Goal: Transaction & Acquisition: Purchase product/service

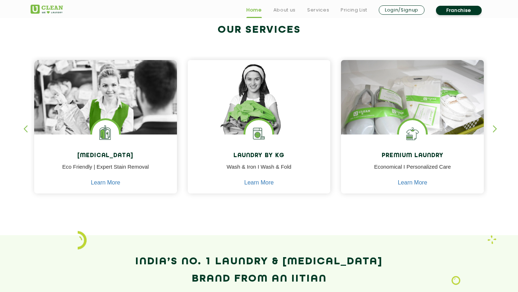
scroll to position [280, 0]
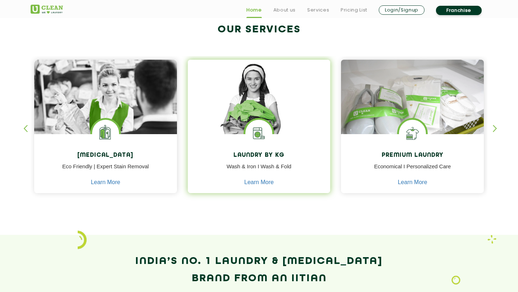
click at [250, 100] on img at bounding box center [259, 107] width 143 height 95
click at [279, 126] on img at bounding box center [259, 107] width 143 height 95
click at [252, 141] on img at bounding box center [258, 133] width 27 height 27
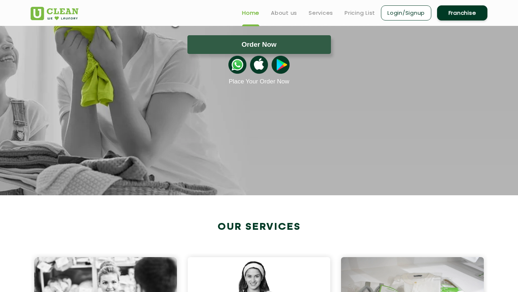
scroll to position [0, 0]
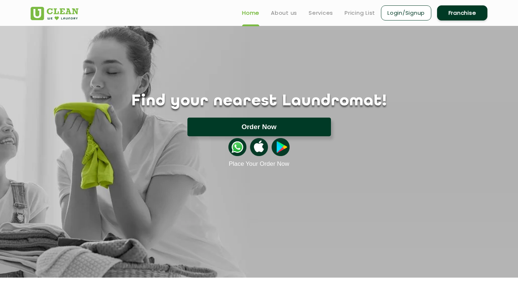
click at [292, 123] on button "Order Now" at bounding box center [259, 127] width 144 height 19
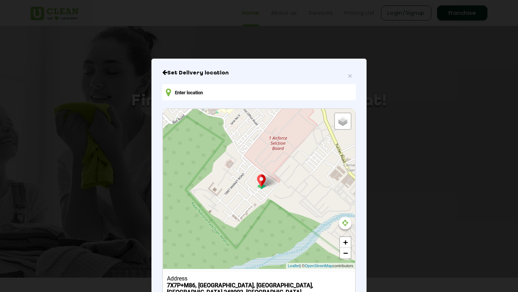
drag, startPoint x: 285, startPoint y: 178, endPoint x: 248, endPoint y: 213, distance: 51.1
click at [247, 213] on div "Default Satellite + − Leaflet | © OpenStreetMap contributors" at bounding box center [259, 189] width 192 height 160
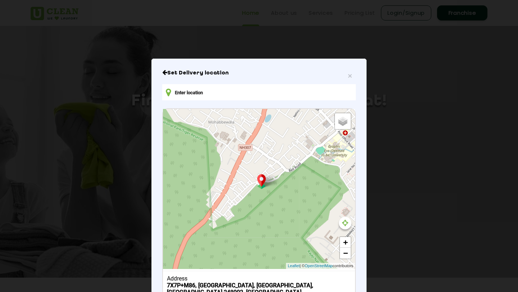
drag, startPoint x: 213, startPoint y: 183, endPoint x: 330, endPoint y: 232, distance: 126.4
click at [330, 232] on div "Default Satellite + − Leaflet | © OpenStreetMap contributors" at bounding box center [259, 189] width 192 height 160
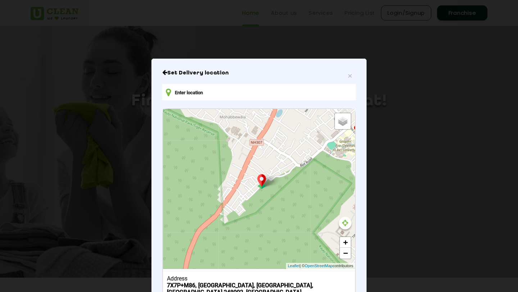
drag, startPoint x: 247, startPoint y: 205, endPoint x: 261, endPoint y: 200, distance: 14.7
click at [261, 200] on div "Default Satellite + − Leaflet | © OpenStreetMap contributors" at bounding box center [259, 189] width 192 height 160
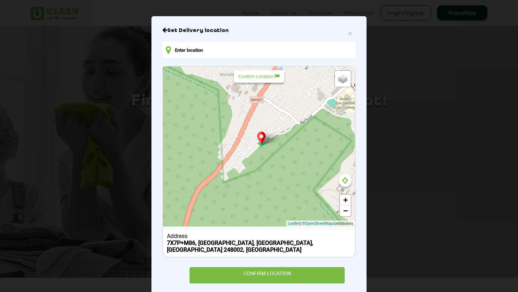
scroll to position [48, 0]
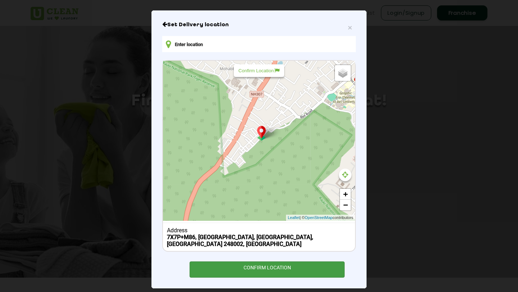
click at [289, 263] on div "CONFIRM LOCATION" at bounding box center [267, 269] width 155 height 16
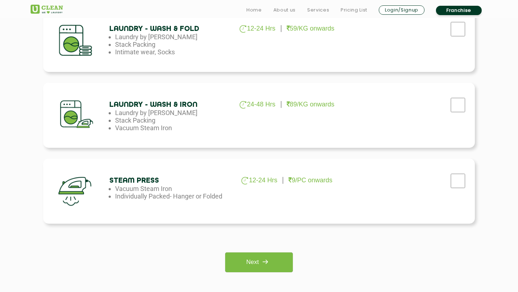
scroll to position [426, 0]
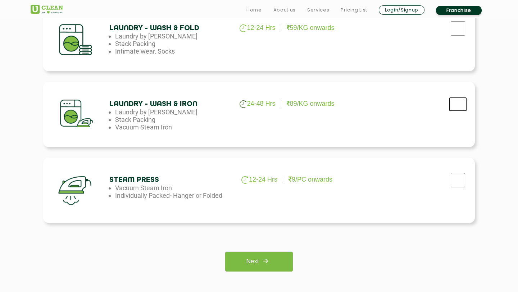
checkbox input "true"
click at [271, 259] on img at bounding box center [265, 261] width 13 height 13
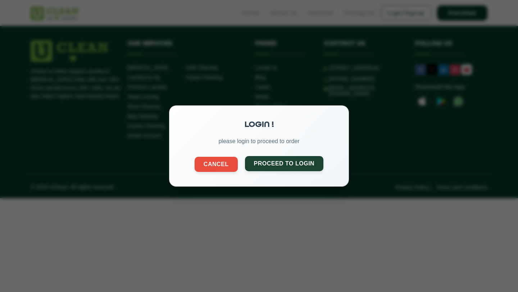
click at [276, 163] on button "Proceed to Login" at bounding box center [284, 163] width 79 height 15
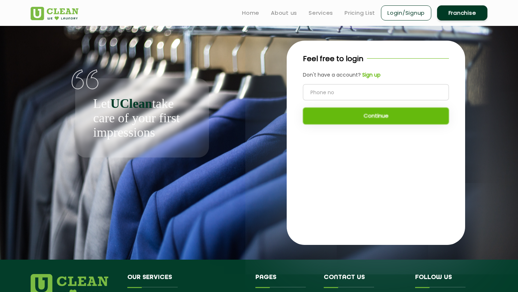
click at [351, 95] on input "tel" at bounding box center [376, 92] width 146 height 16
type input "9"
type input "7"
type input "8957120618"
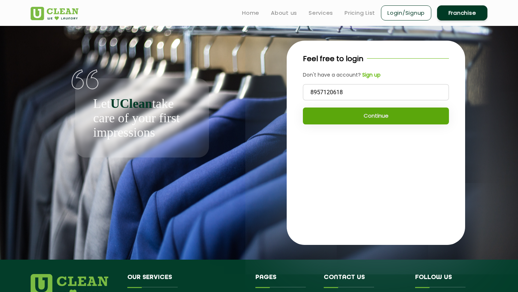
click at [355, 114] on button "Continue" at bounding box center [376, 116] width 146 height 17
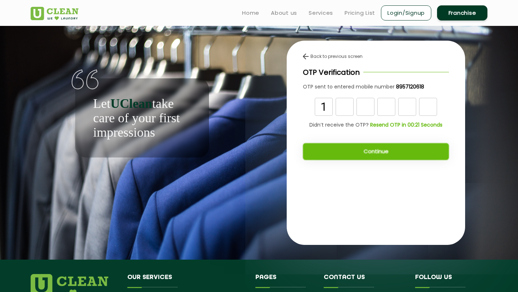
type input "1"
type input "3"
type input "4"
type input "0"
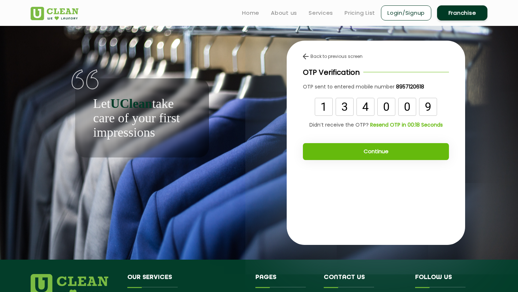
type input "9"
click at [353, 151] on button "Continue" at bounding box center [376, 151] width 146 height 17
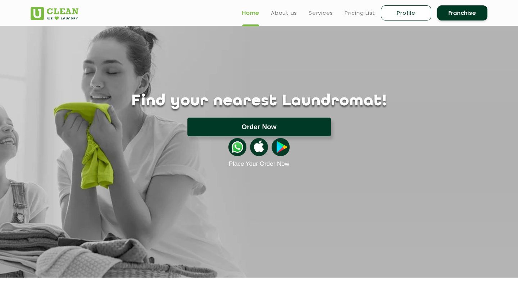
click at [301, 124] on button "Order Now" at bounding box center [259, 127] width 144 height 19
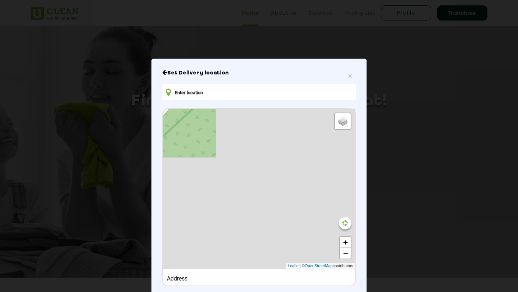
type input "7X7P+M86, Subhash Nagar, Dehradun, Uttarakhand 248002, India"
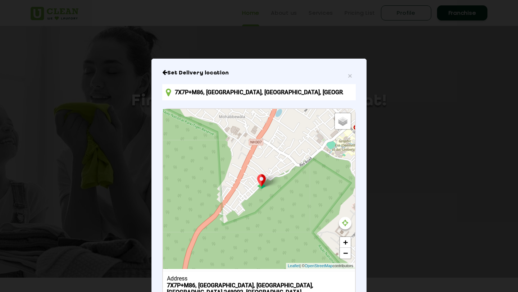
drag, startPoint x: 270, startPoint y: 209, endPoint x: 267, endPoint y: 204, distance: 6.6
click at [267, 204] on div "Default Satellite + − Leaflet | © OpenStreetMap contributors" at bounding box center [259, 189] width 192 height 160
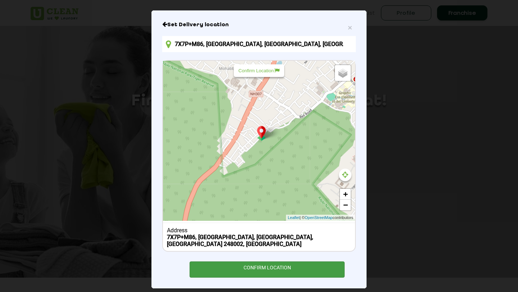
click at [292, 261] on div "CONFIRM LOCATION" at bounding box center [267, 269] width 155 height 16
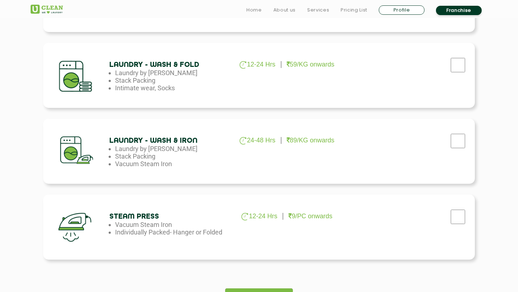
scroll to position [395, 0]
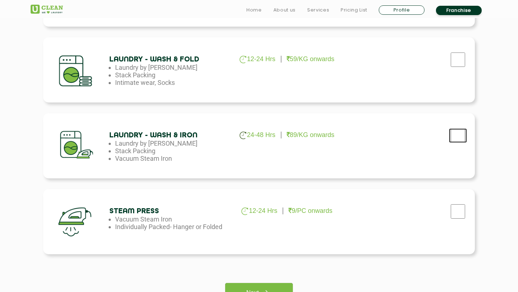
checkbox input "true"
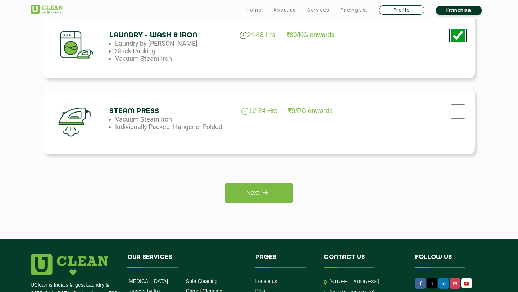
scroll to position [515, 0]
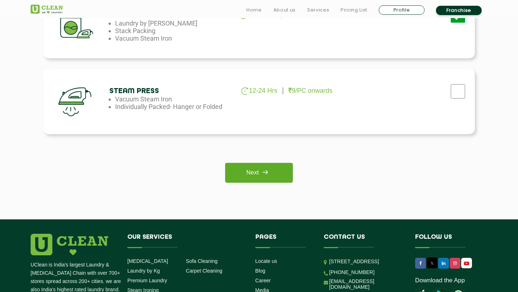
click at [268, 169] on img at bounding box center [265, 172] width 13 height 13
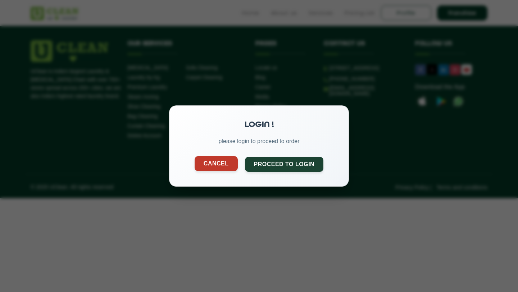
click at [218, 165] on button "Cancel" at bounding box center [216, 163] width 43 height 15
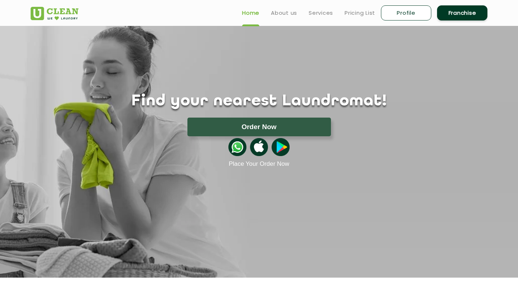
click at [415, 16] on link "Profile" at bounding box center [406, 12] width 50 height 15
click at [400, 14] on link "Profile" at bounding box center [406, 12] width 50 height 15
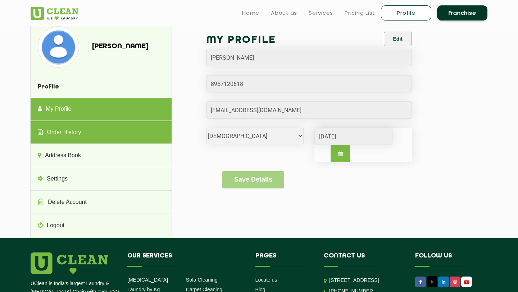
click at [126, 139] on link "Order History" at bounding box center [101, 132] width 141 height 23
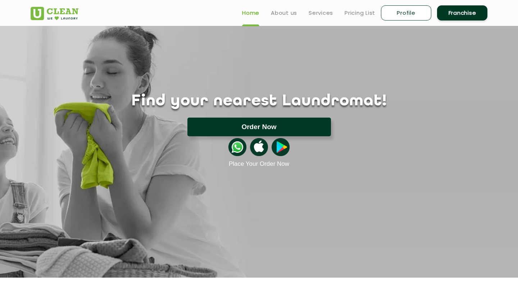
click at [270, 123] on button "Order Now" at bounding box center [259, 127] width 144 height 19
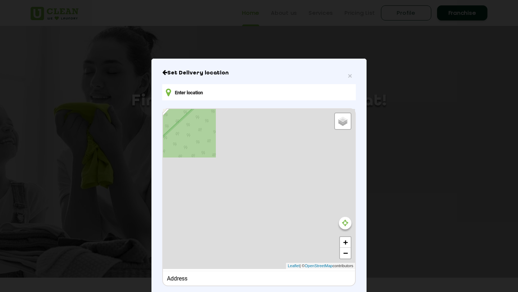
type input "7X7P+M86, [GEOGRAPHIC_DATA], [GEOGRAPHIC_DATA], [GEOGRAPHIC_DATA] 248002, [GEOG…"
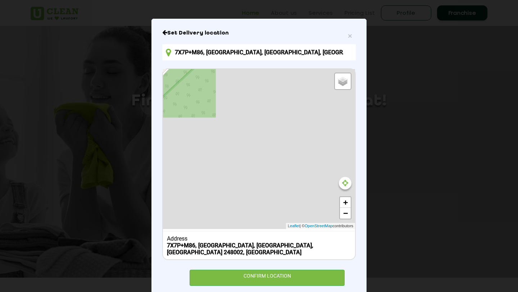
scroll to position [48, 0]
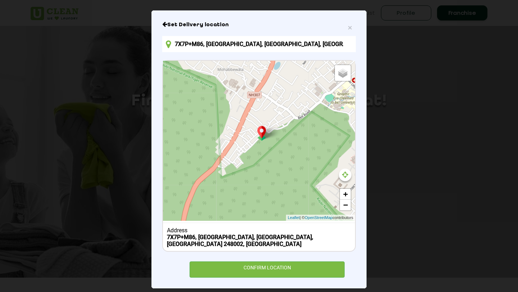
drag, startPoint x: 280, startPoint y: 190, endPoint x: 276, endPoint y: 185, distance: 6.6
click at [276, 185] on div "Default Satellite + − Leaflet | © OpenStreetMap contributors" at bounding box center [259, 141] width 192 height 160
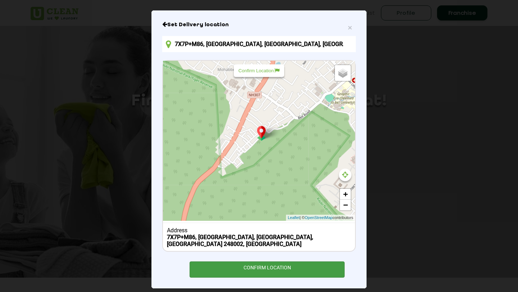
click at [285, 262] on div "CONFIRM LOCATION" at bounding box center [267, 269] width 155 height 16
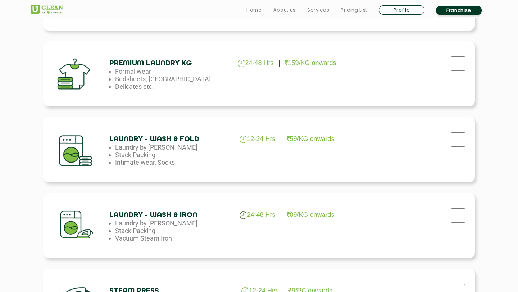
scroll to position [319, 0]
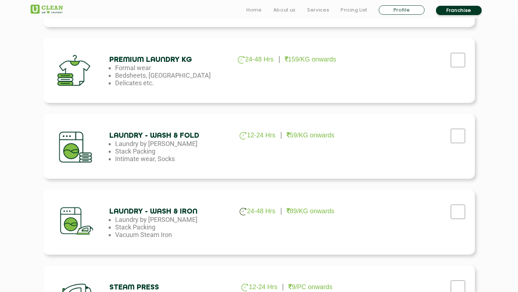
checkbox input "true"
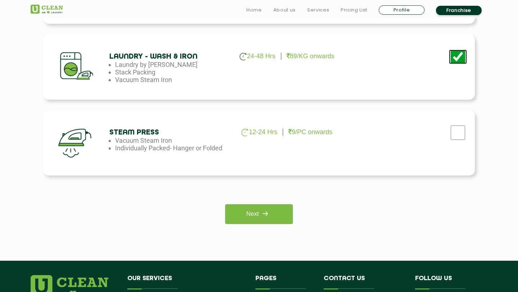
scroll to position [478, 0]
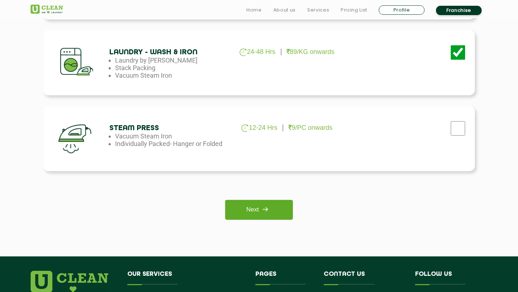
click at [256, 212] on link "Next" at bounding box center [258, 210] width 67 height 20
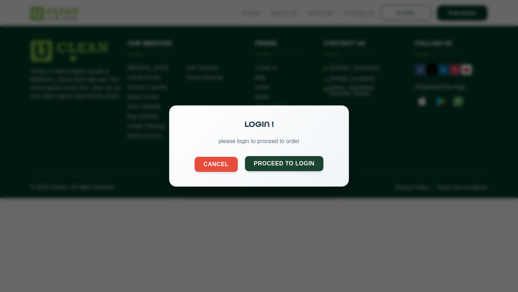
click at [281, 169] on button "Proceed to Login" at bounding box center [284, 163] width 79 height 15
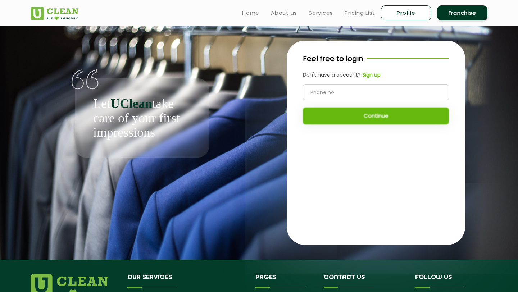
click at [341, 90] on input "tel" at bounding box center [376, 92] width 146 height 16
click at [341, 90] on input "89" at bounding box center [376, 92] width 146 height 16
type input "8957120618"
click at [351, 113] on button "Continue" at bounding box center [376, 116] width 146 height 17
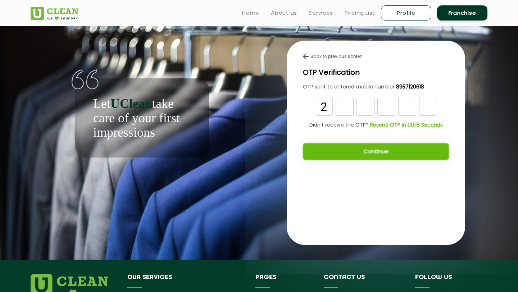
type input "2"
type input "3"
type input "7"
type input "3"
type input "8"
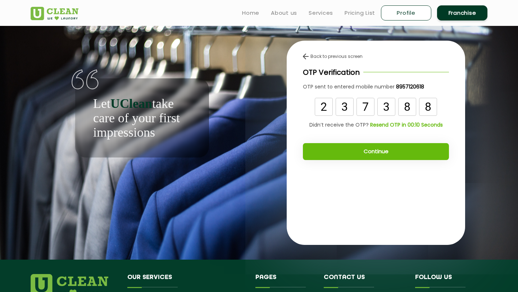
type input "8"
click at [366, 149] on button "Continue" at bounding box center [376, 151] width 146 height 17
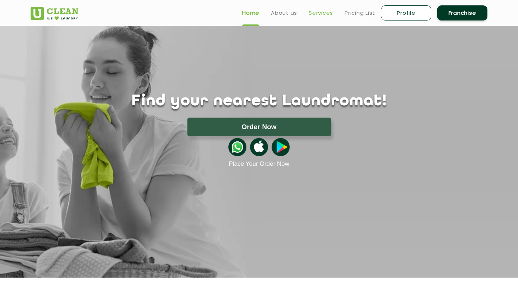
click at [325, 10] on link "Services" at bounding box center [321, 13] width 24 height 9
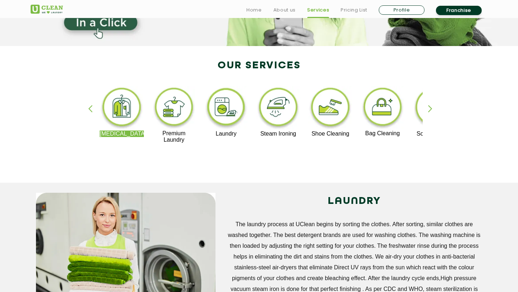
scroll to position [123, 0]
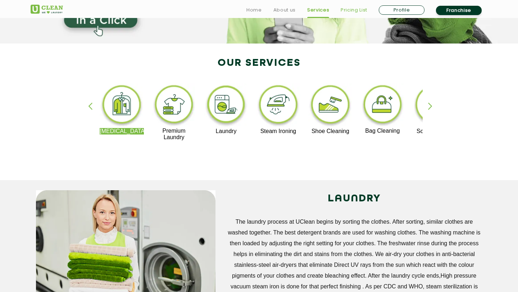
click at [347, 10] on link "Pricing List" at bounding box center [354, 10] width 27 height 9
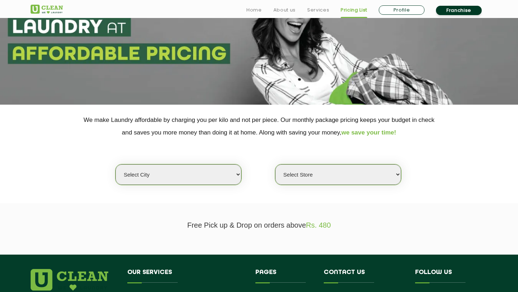
scroll to position [79, 0]
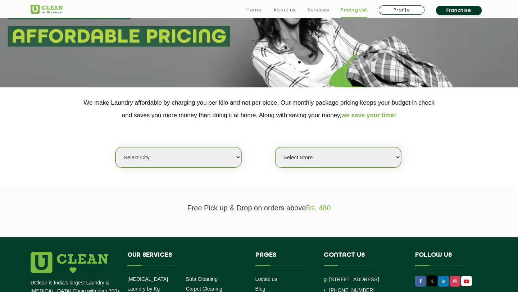
click at [195, 155] on select "Select city Aalo Agartala Agra Ahmedabad Akola Aligarh Alwar - UClean Select Am…" at bounding box center [178, 157] width 126 height 21
select select "28"
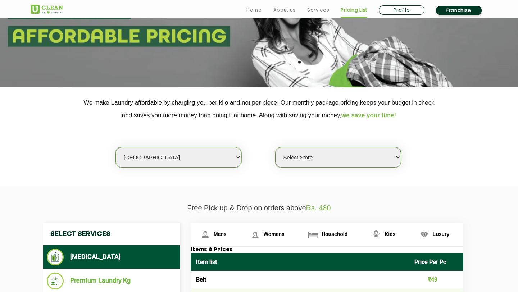
click at [340, 155] on select "Select Store UClean Suddhowala Dehradun UClean Subhash Nagar UClean ITBP Road U…" at bounding box center [338, 157] width 126 height 21
select select "328"
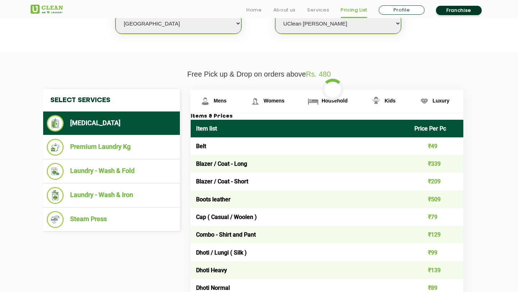
scroll to position [222, 0]
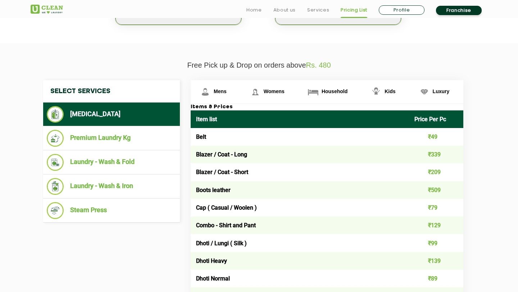
click at [126, 184] on li "Laundry - Wash & Iron" at bounding box center [111, 186] width 129 height 17
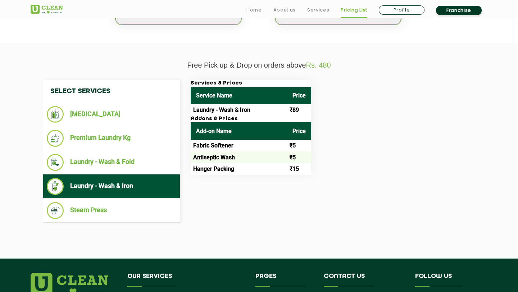
click at [294, 171] on td "₹15" at bounding box center [299, 169] width 24 height 12
click at [322, 177] on div "Select Services Dry Cleaning Premium Laundry Kg Laundry - Wash & Fold Laundry -…" at bounding box center [259, 151] width 442 height 142
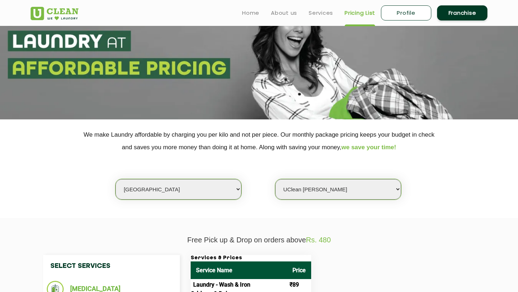
scroll to position [0, 0]
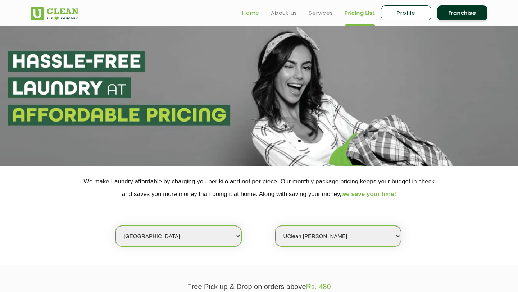
click at [255, 11] on link "Home" at bounding box center [250, 13] width 17 height 9
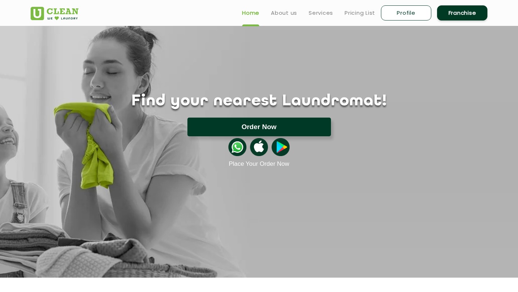
click at [278, 126] on button "Order Now" at bounding box center [259, 127] width 144 height 19
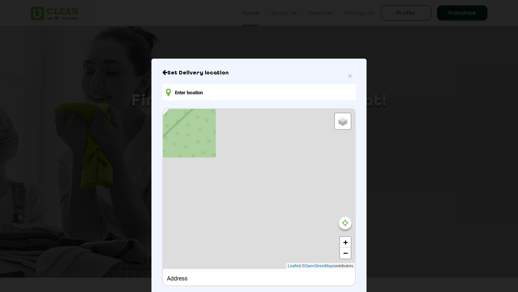
type input "7X7P+M86, [GEOGRAPHIC_DATA], [GEOGRAPHIC_DATA], [GEOGRAPHIC_DATA] 248002, [GEOG…"
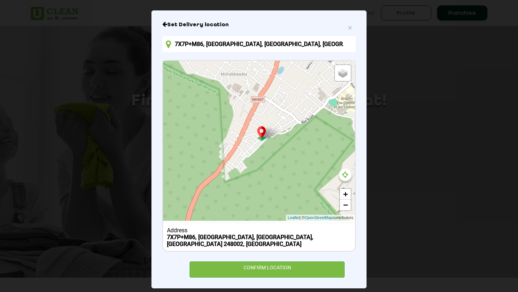
scroll to position [47, 0]
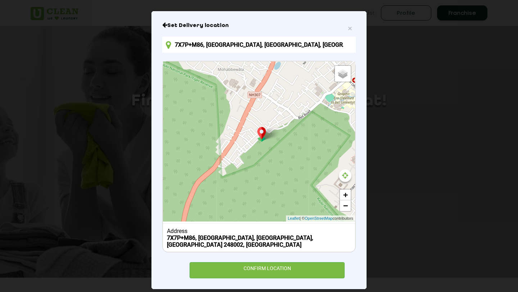
drag, startPoint x: 280, startPoint y: 170, endPoint x: 276, endPoint y: 163, distance: 8.4
click at [276, 163] on div "Default Satellite + − Leaflet | © OpenStreetMap contributors" at bounding box center [259, 142] width 192 height 160
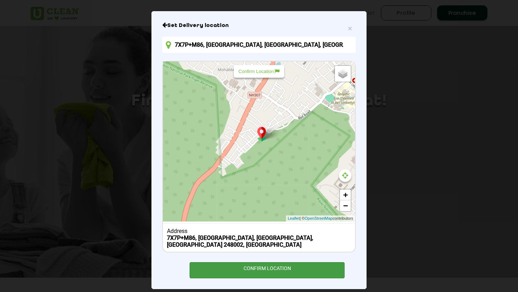
click at [279, 262] on div "CONFIRM LOCATION" at bounding box center [267, 270] width 155 height 16
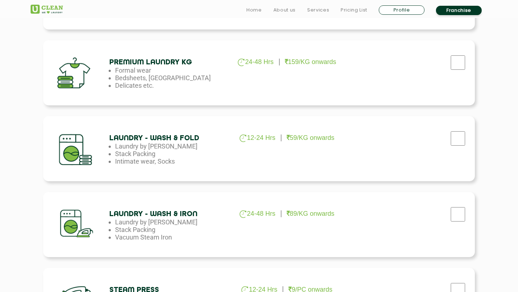
scroll to position [323, 0]
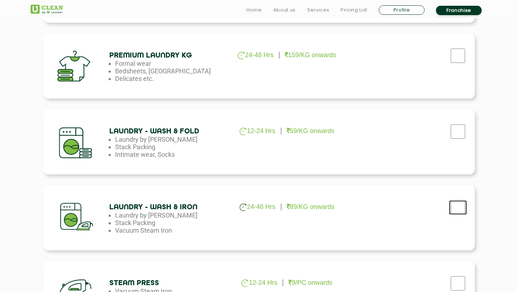
checkbox input "true"
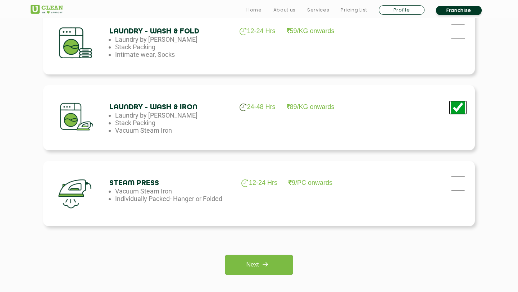
scroll to position [423, 0]
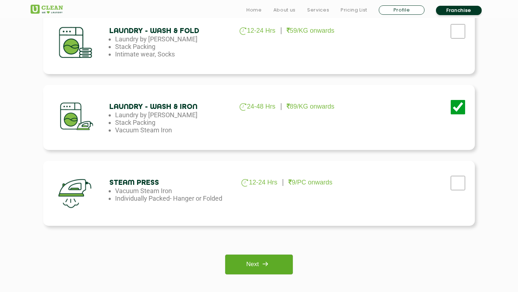
click at [260, 261] on img at bounding box center [265, 264] width 13 height 13
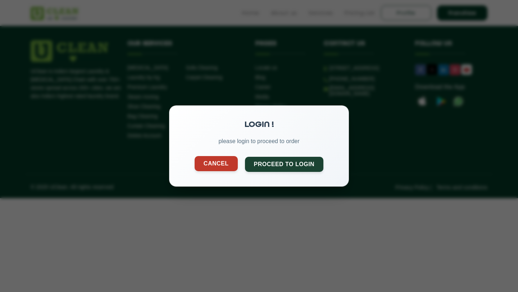
click at [217, 163] on button "Cancel" at bounding box center [216, 163] width 43 height 15
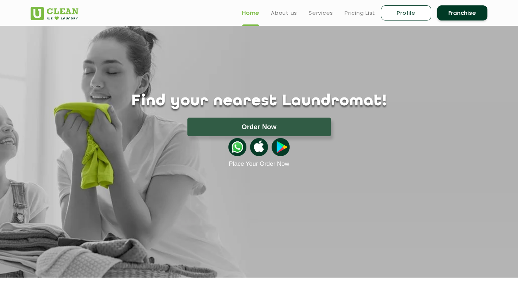
click at [403, 13] on link "Profile" at bounding box center [406, 12] width 50 height 15
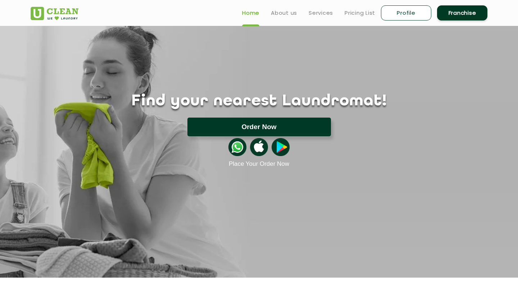
click at [283, 125] on button "Order Now" at bounding box center [259, 127] width 144 height 19
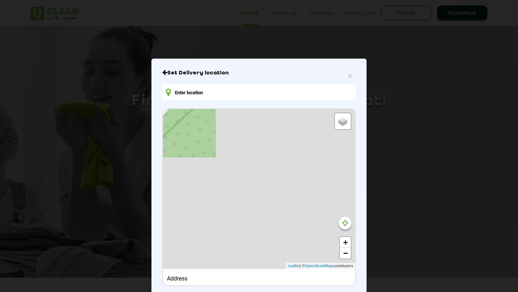
type input "7X7P+M86, Subhash Nagar, Dehradun, Uttarakhand 248002, India"
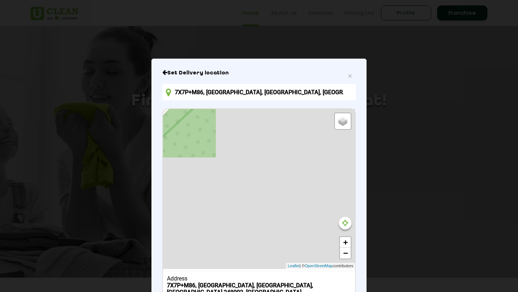
scroll to position [48, 0]
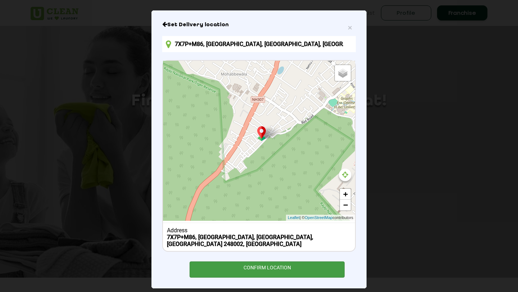
click at [296, 266] on div "CONFIRM LOCATION" at bounding box center [267, 269] width 155 height 16
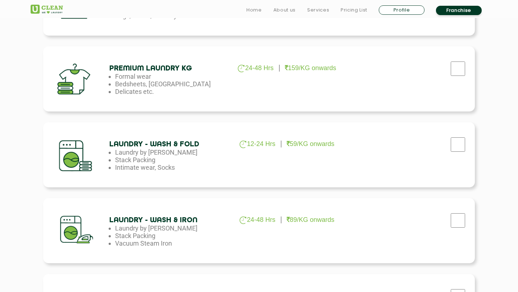
scroll to position [322, 0]
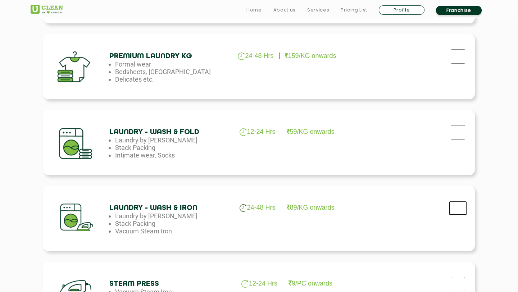
checkbox input "true"
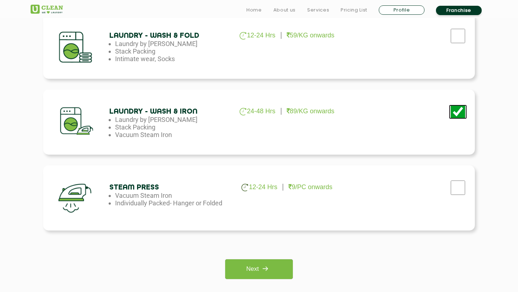
scroll to position [615, 0]
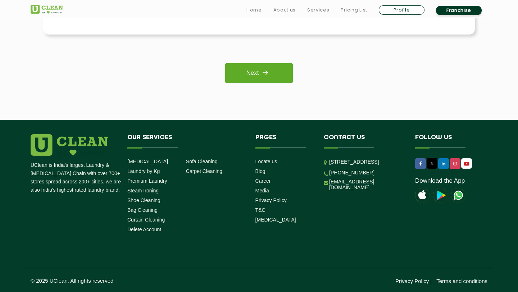
click at [276, 69] on link "Next" at bounding box center [258, 73] width 67 height 20
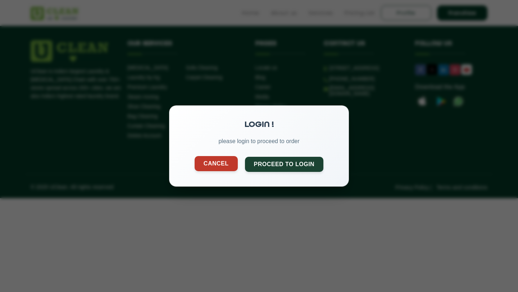
click at [214, 160] on button "Cancel" at bounding box center [216, 163] width 43 height 15
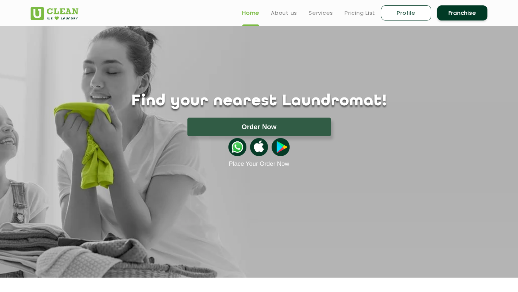
click at [395, 17] on link "Profile" at bounding box center [406, 12] width 50 height 15
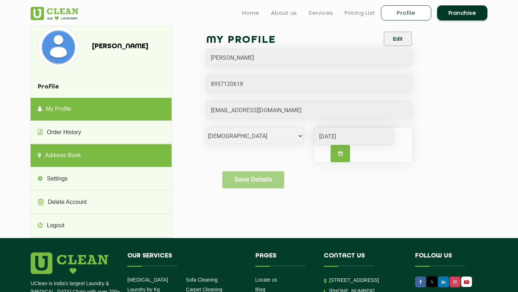
click at [145, 157] on link "Address Book" at bounding box center [101, 155] width 141 height 23
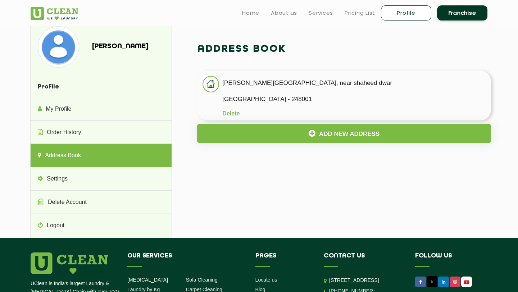
click at [296, 94] on p "Dehradun - 248001" at bounding box center [356, 99] width 269 height 11
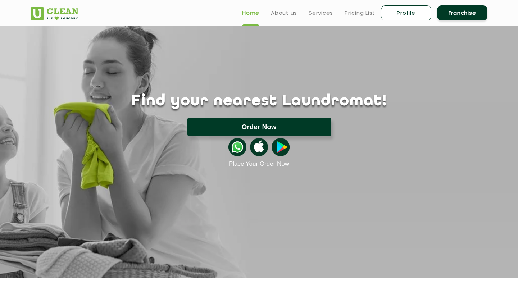
click at [287, 124] on button "Order Now" at bounding box center [259, 127] width 144 height 19
type input "7X7P+M86, Subhash Nagar, Dehradun, Uttarakhand 248002, India"
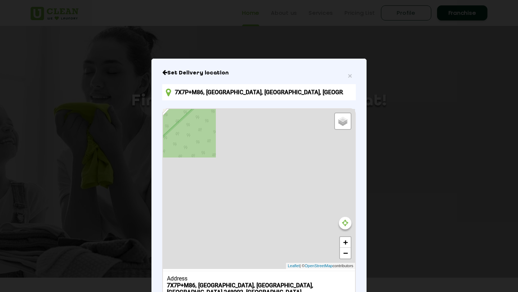
scroll to position [48, 0]
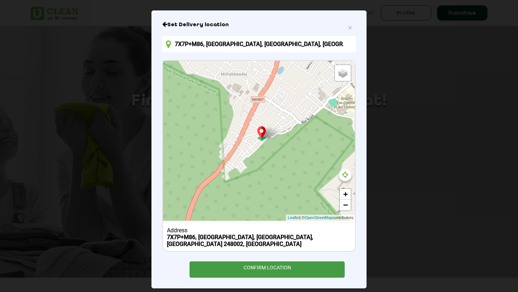
click at [285, 268] on div "CONFIRM LOCATION" at bounding box center [267, 269] width 155 height 16
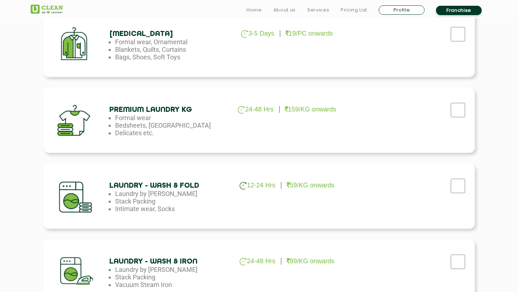
scroll to position [279, 0]
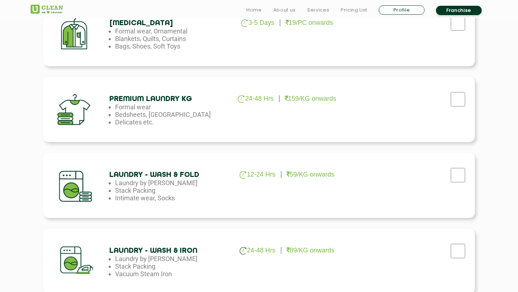
click at [447, 36] on div at bounding box center [409, 20] width 122 height 29
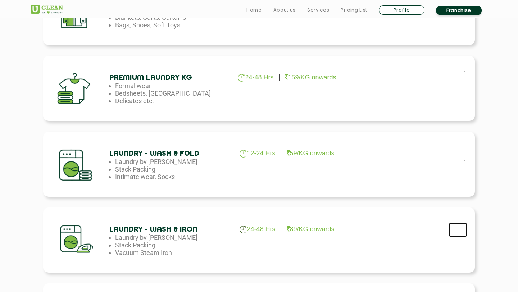
click at [464, 9] on input "checkbox" at bounding box center [458, 2] width 18 height 14
checkbox input "true"
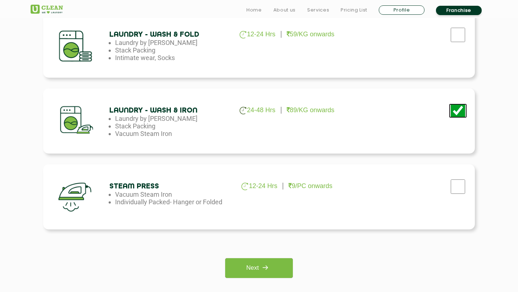
scroll to position [615, 0]
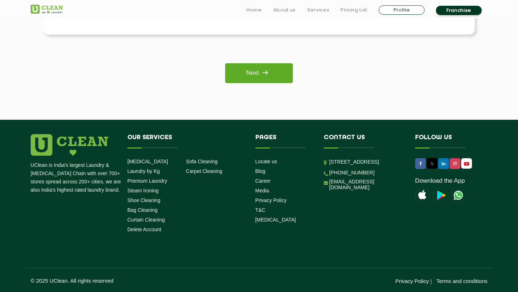
click at [266, 64] on link "Next" at bounding box center [258, 73] width 67 height 20
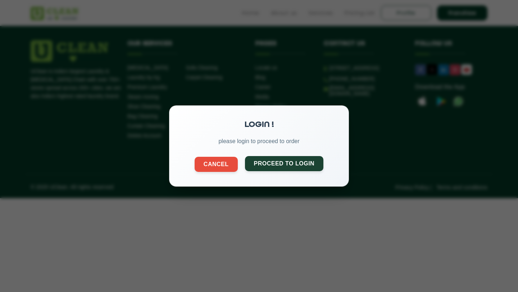
click at [281, 163] on button "Proceed to Login" at bounding box center [284, 163] width 79 height 15
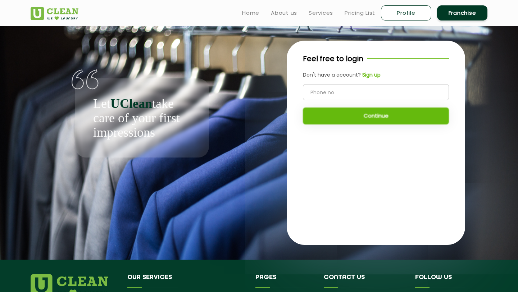
click at [393, 10] on link "Profile" at bounding box center [406, 12] width 50 height 15
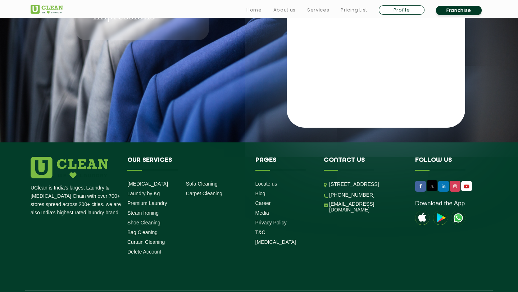
scroll to position [140, 0]
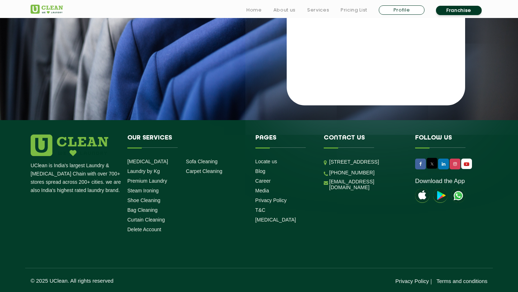
scroll to position [0, 0]
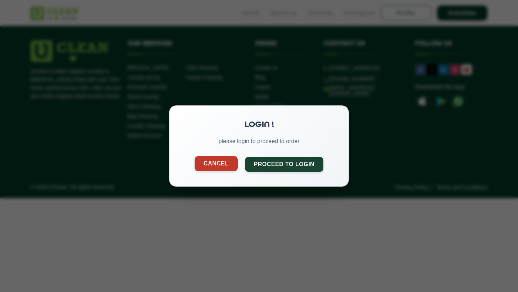
click at [211, 170] on button "Cancel" at bounding box center [216, 163] width 43 height 15
